Goal: Find contact information: Find contact information

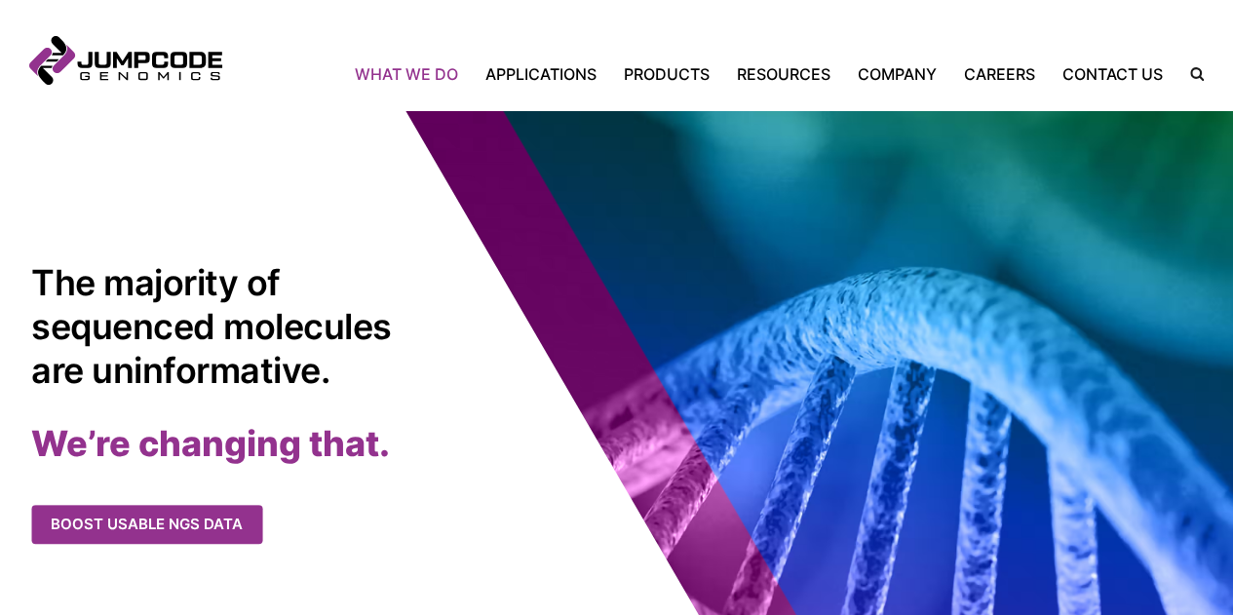
click at [425, 77] on link "What We Do" at bounding box center [413, 73] width 117 height 23
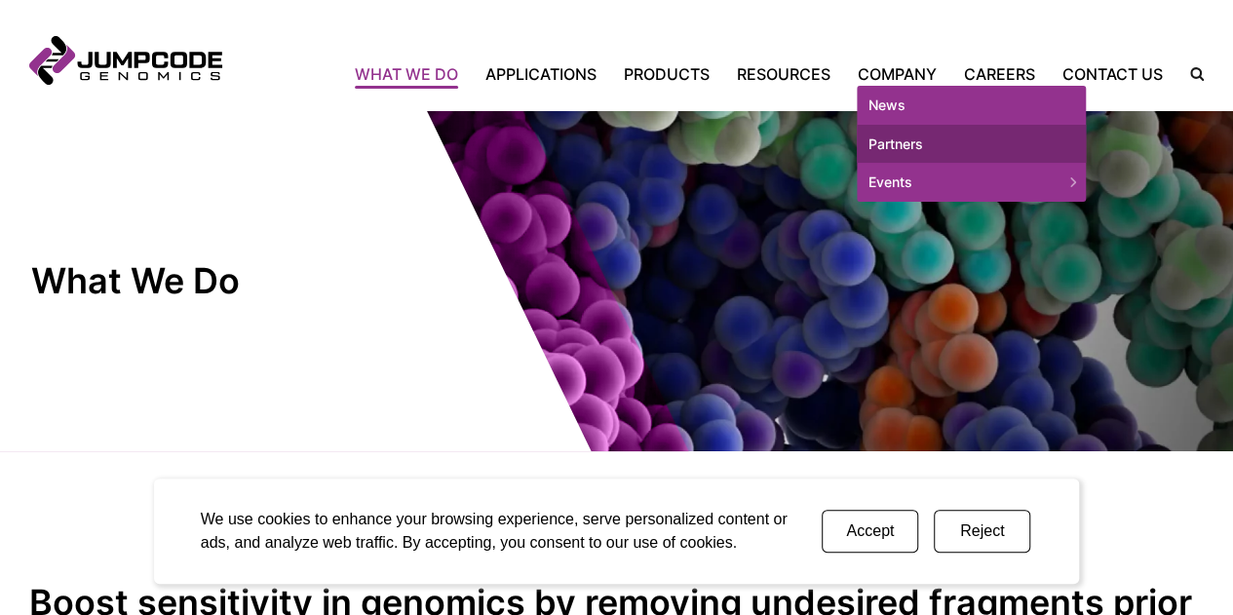
click at [916, 145] on link "Partners" at bounding box center [971, 144] width 229 height 39
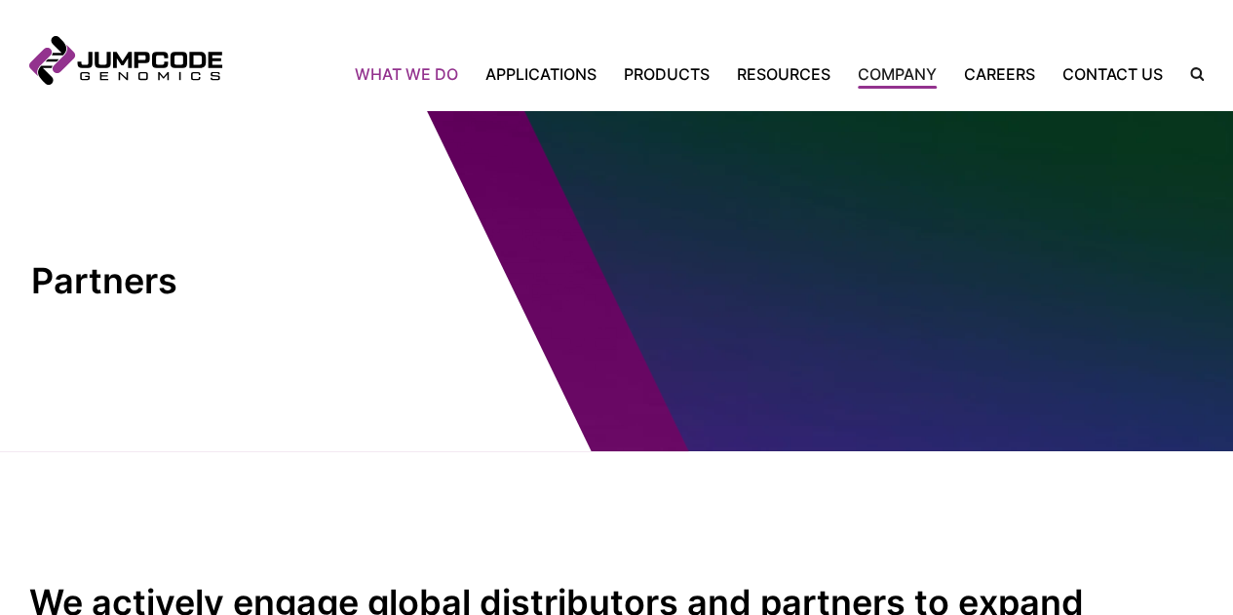
click at [425, 71] on link "What We Do" at bounding box center [413, 73] width 117 height 23
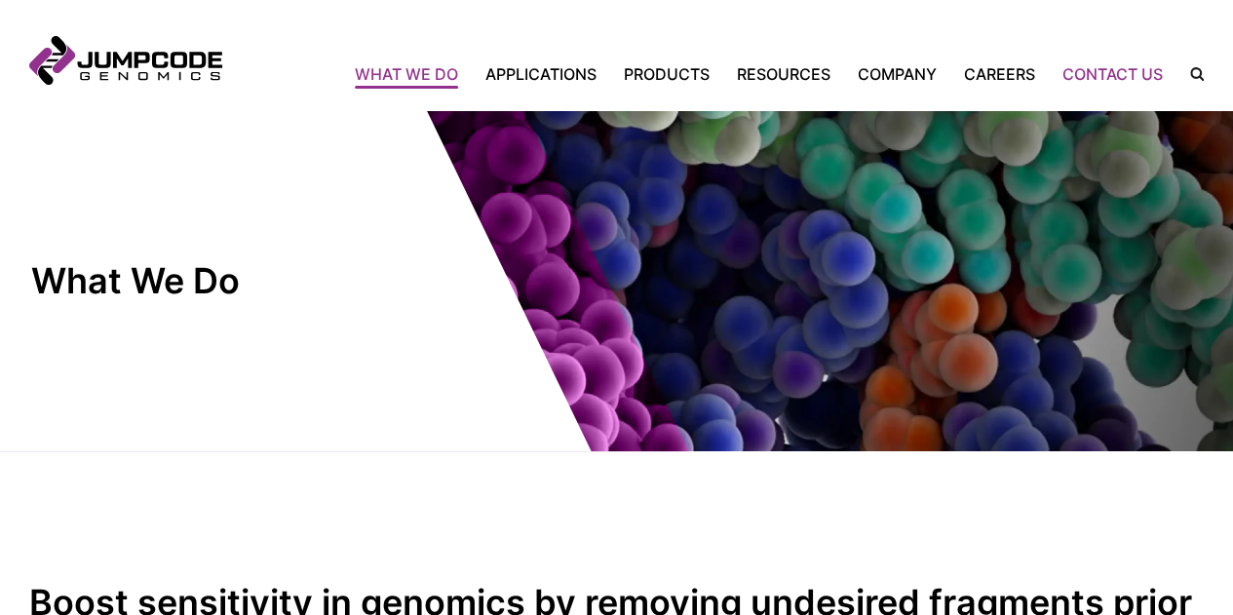
click at [1123, 74] on link "Contact Us" at bounding box center [1113, 73] width 128 height 23
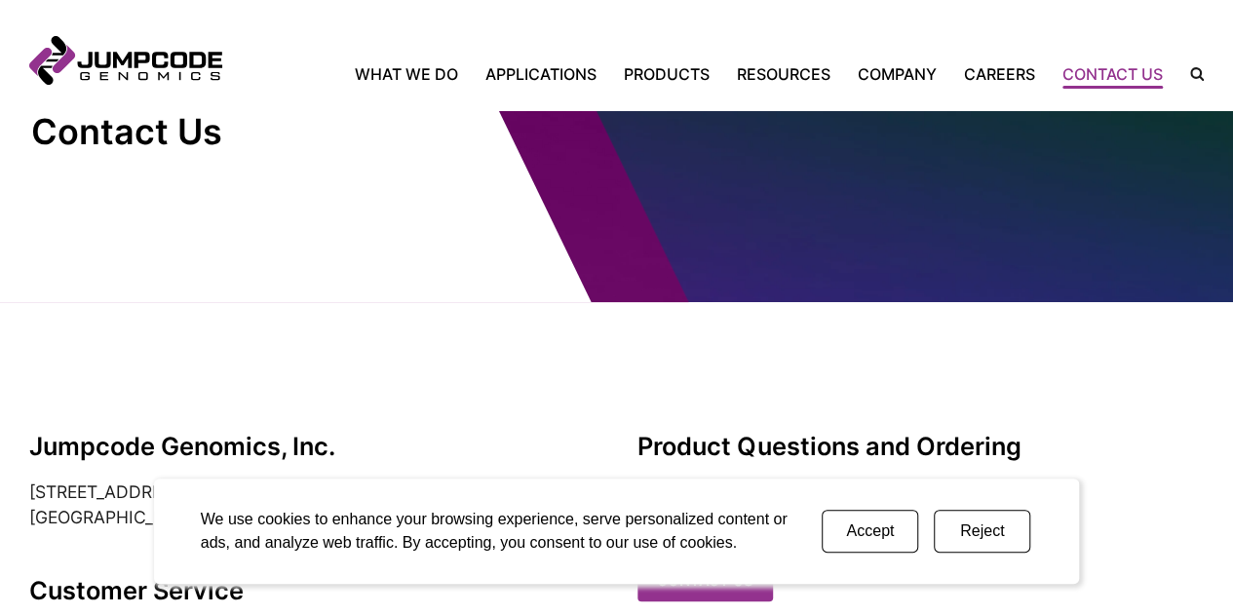
scroll to position [390, 0]
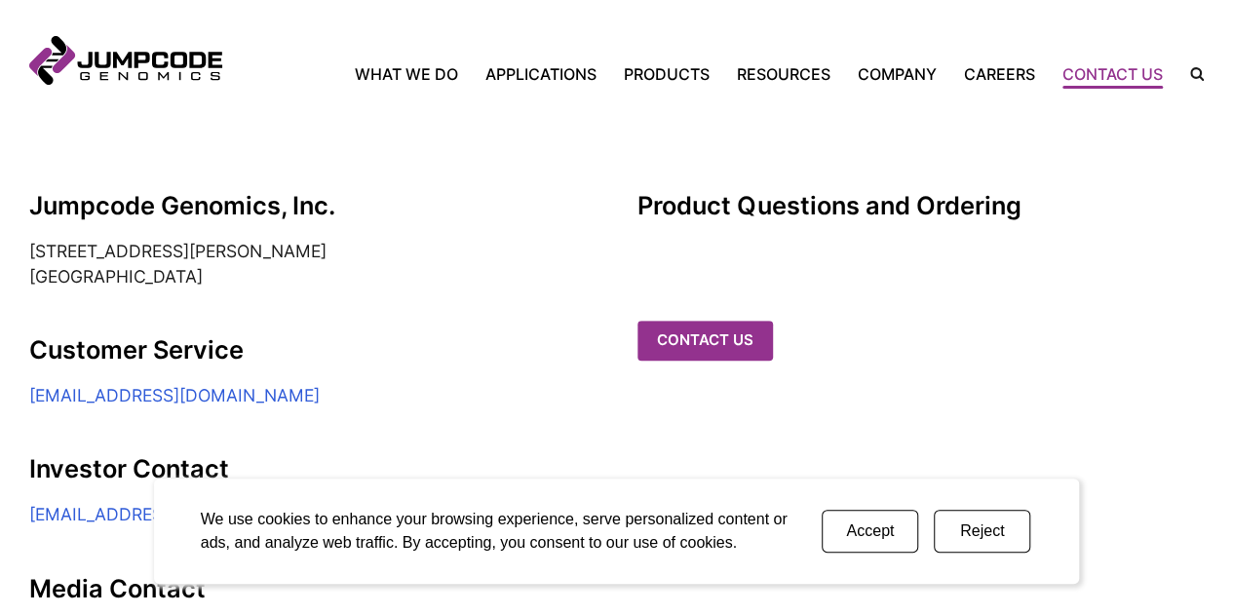
click at [882, 522] on button "Accept" at bounding box center [870, 531] width 97 height 43
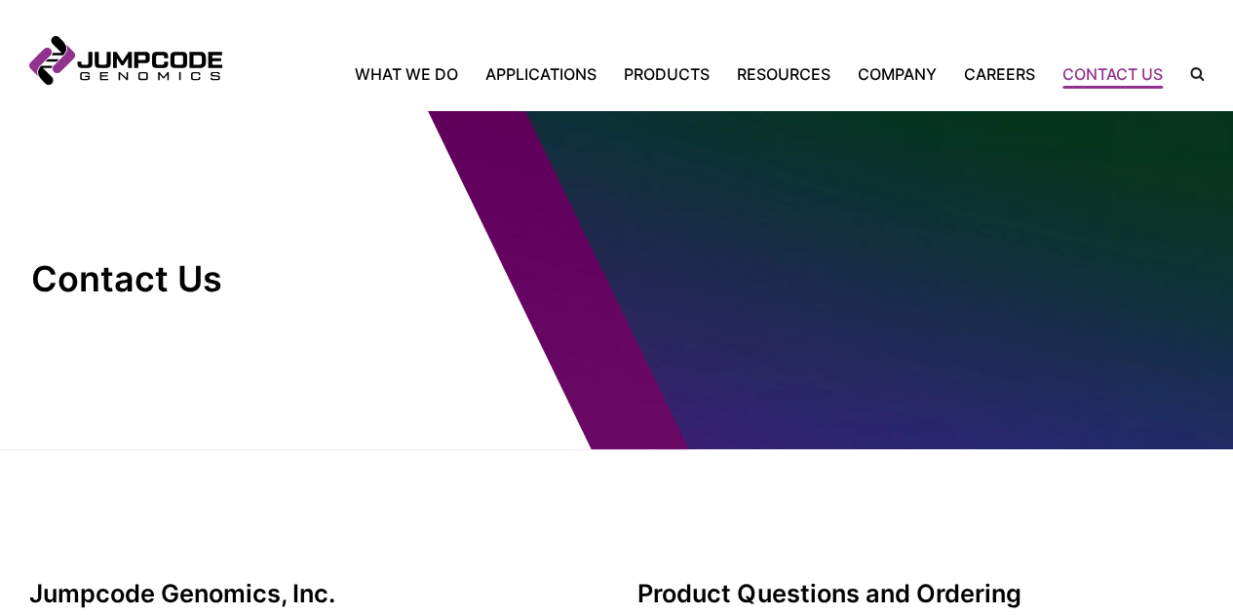
scroll to position [0, 0]
